Goal: Task Accomplishment & Management: Manage account settings

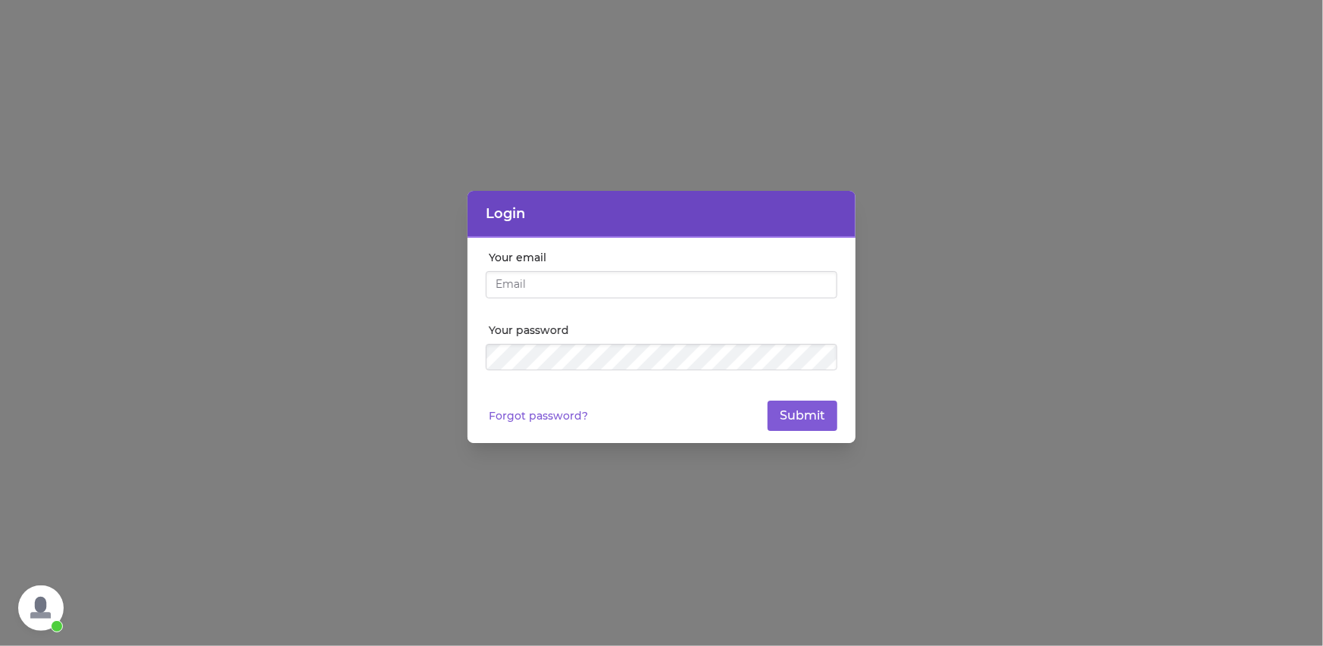
type input "[EMAIL_ADDRESS][DOMAIN_NAME]"
click at [777, 395] on form "Your email [PERSON_NAME][EMAIL_ADDRESS][DOMAIN_NAME] Your password Forgot passw…" at bounding box center [662, 340] width 352 height 181
click at [788, 404] on button "Submit" at bounding box center [803, 416] width 70 height 30
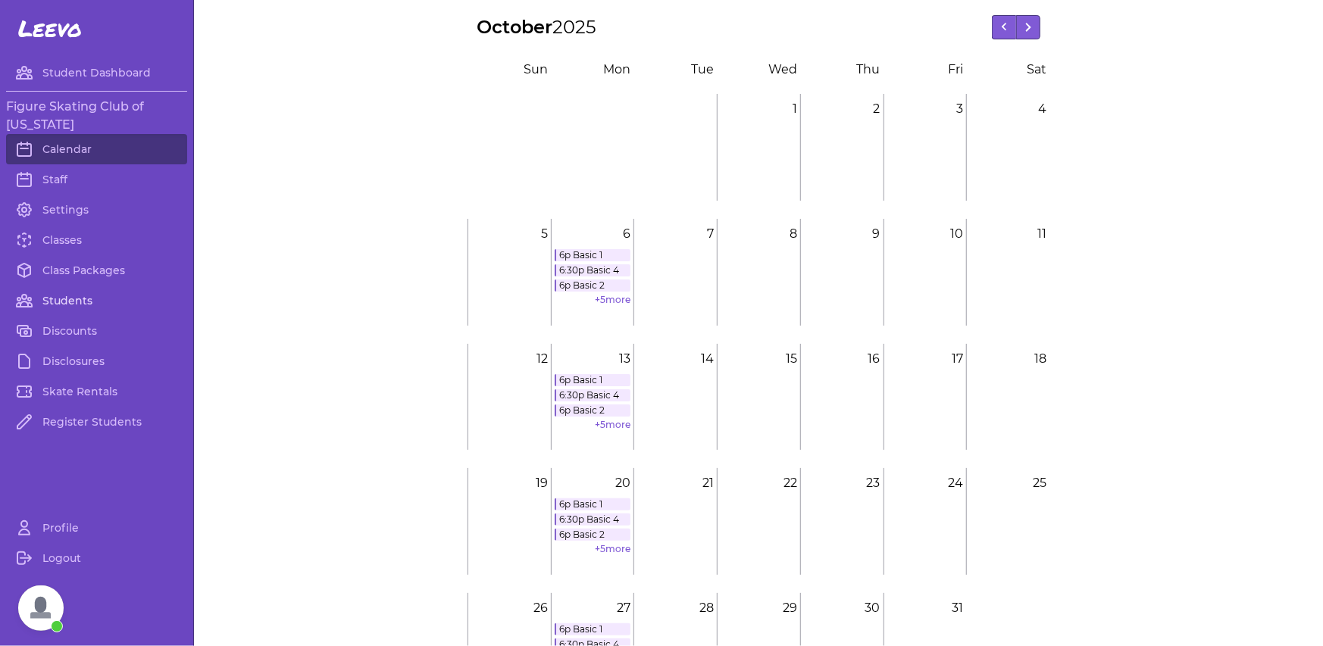
click at [67, 289] on link "Students" at bounding box center [96, 301] width 181 height 30
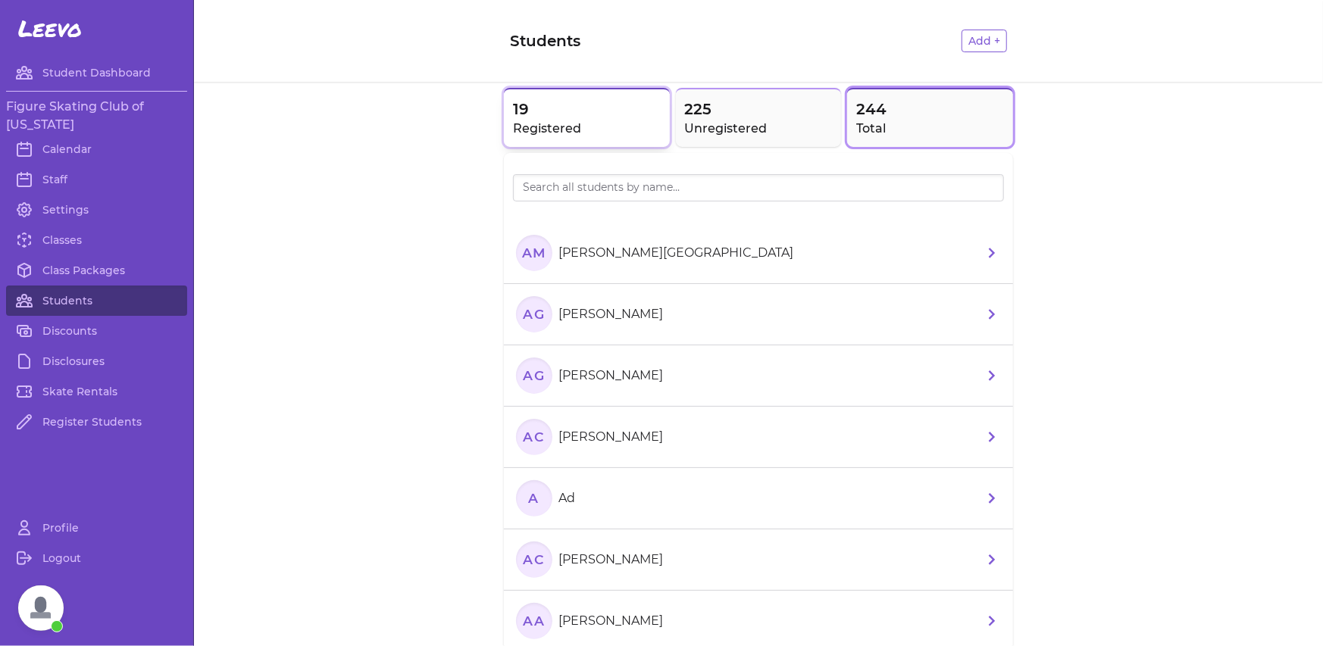
click at [595, 127] on h2 "Registered" at bounding box center [587, 129] width 148 height 18
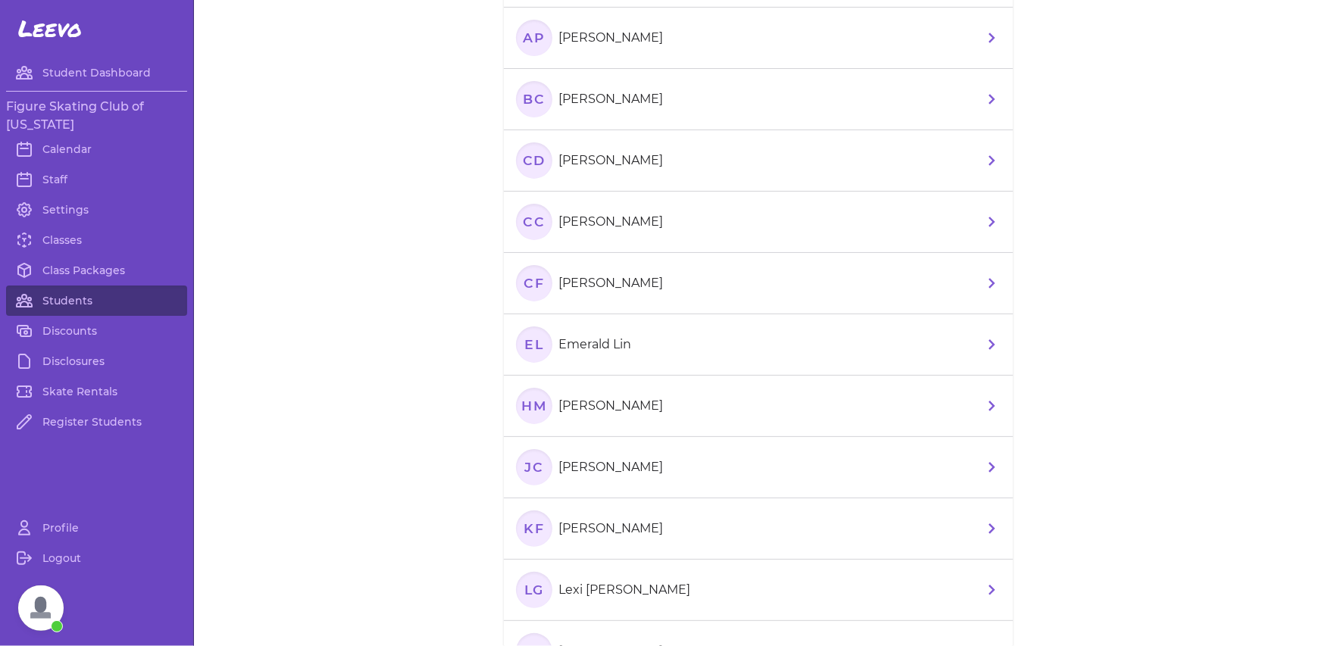
scroll to position [530, 0]
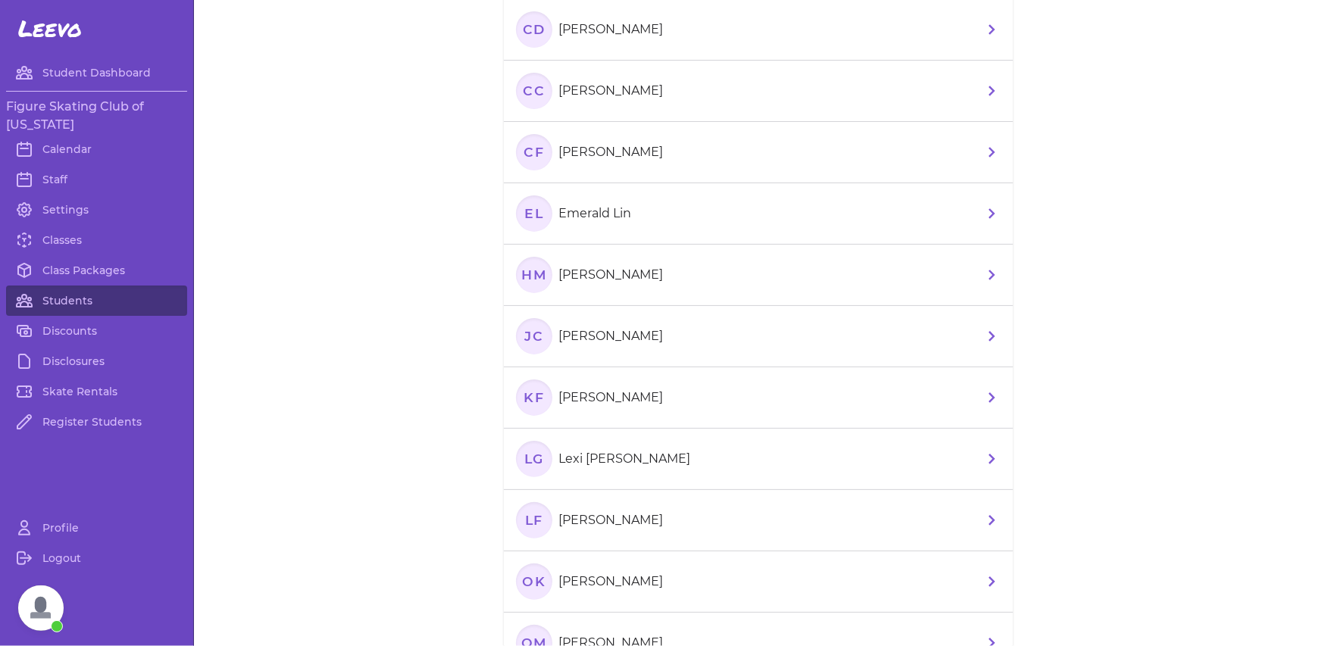
click at [744, 346] on li "[PERSON_NAME]" at bounding box center [758, 336] width 509 height 61
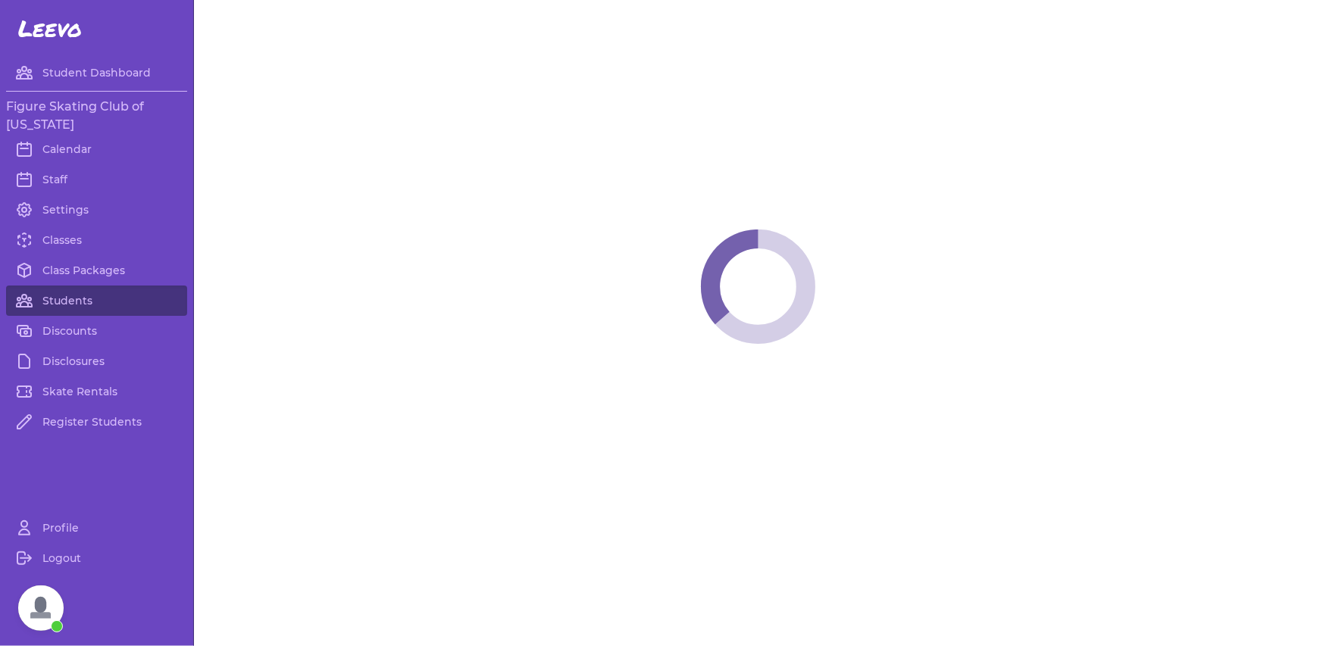
select select "LA"
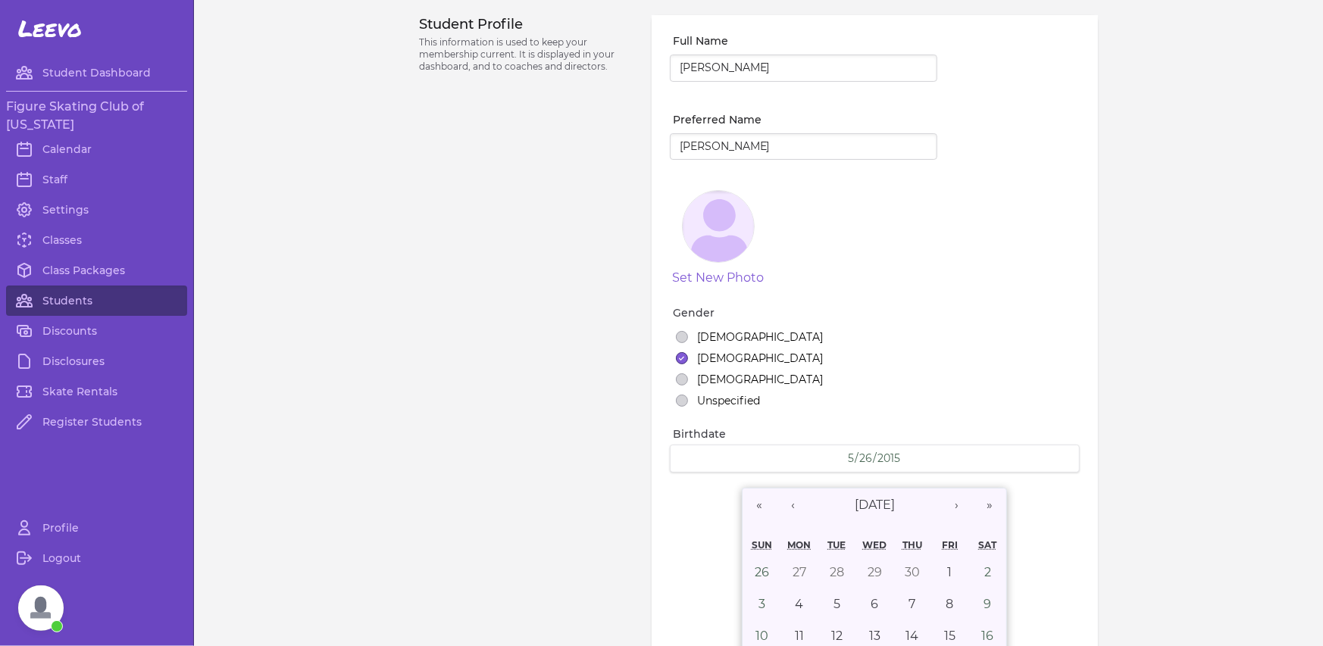
select select "6"
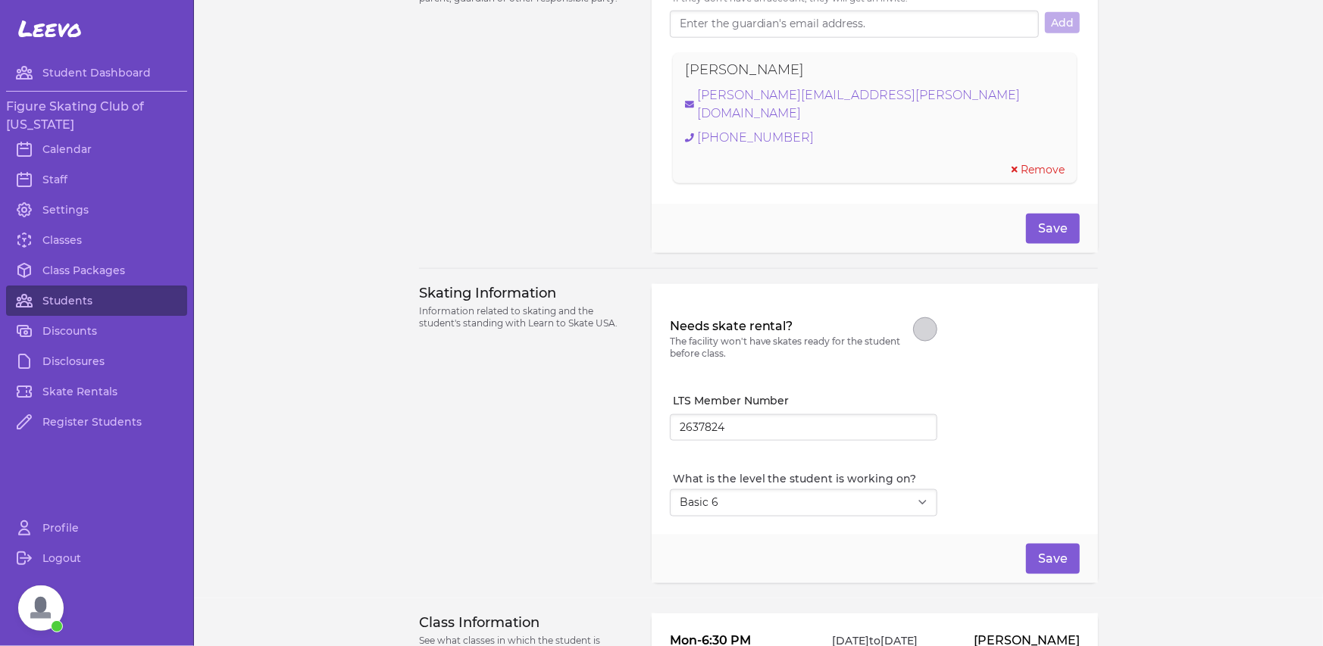
scroll to position [1227, 0]
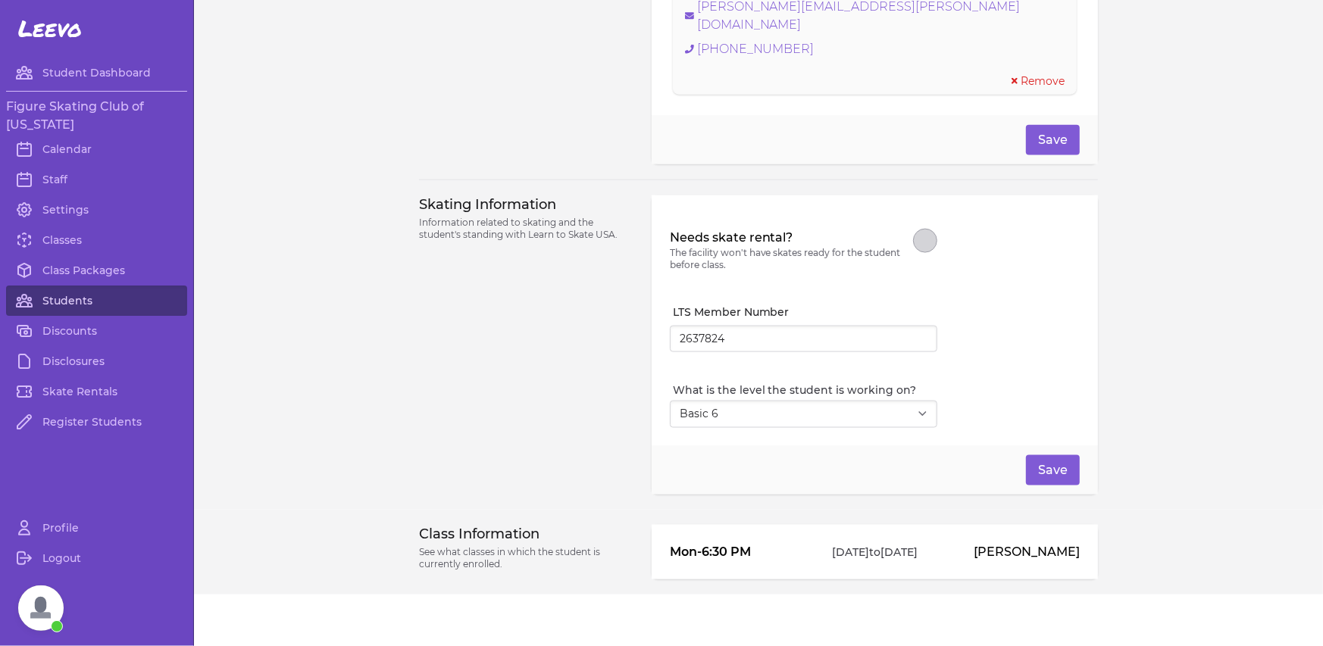
click at [67, 296] on link "Students" at bounding box center [96, 301] width 181 height 30
